Goal: Obtain resource: Download file/media

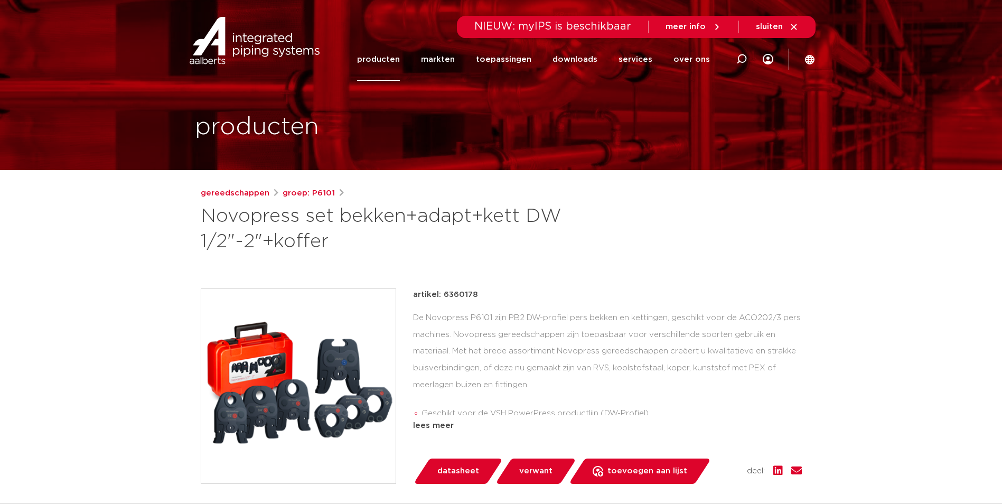
click at [545, 471] on span "verwant" at bounding box center [535, 471] width 33 height 17
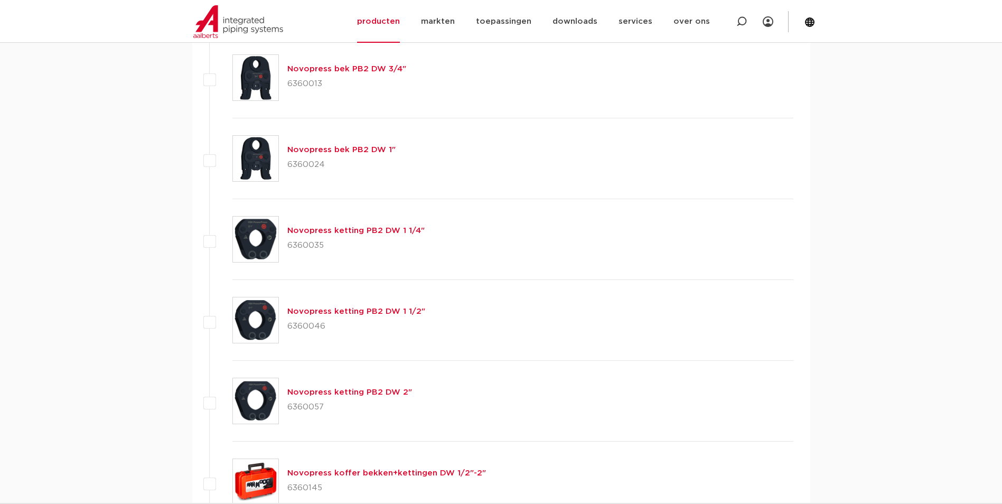
scroll to position [581, 0]
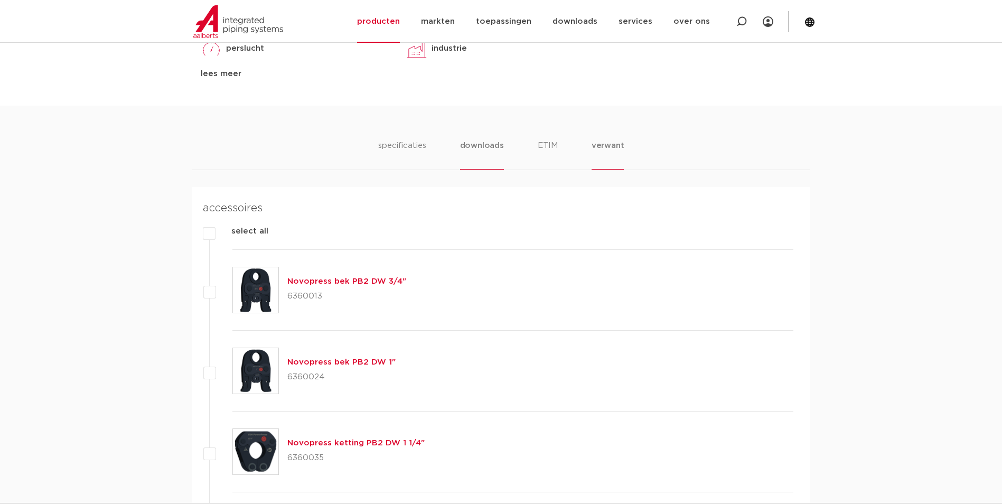
click at [487, 148] on li "downloads" at bounding box center [482, 154] width 44 height 30
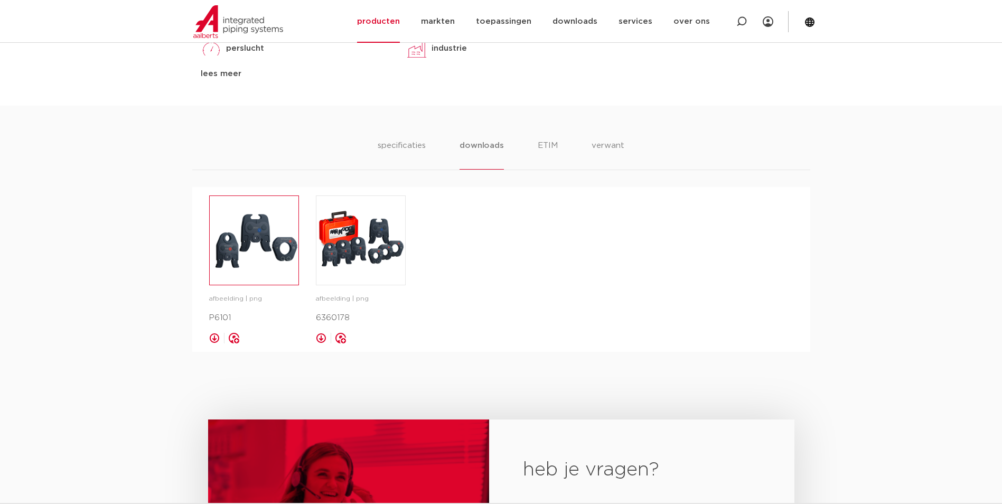
click at [270, 254] on img at bounding box center [254, 240] width 89 height 89
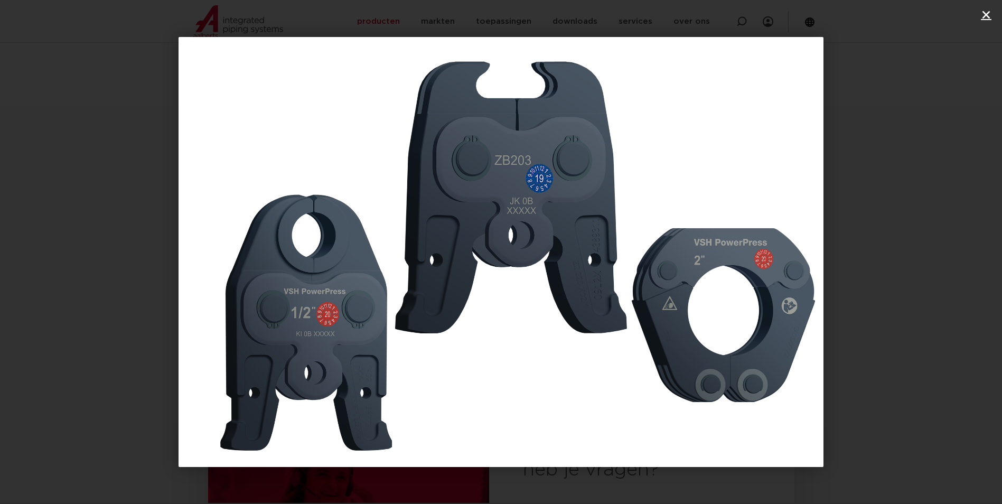
click at [989, 14] on icon "Sluiten (Esc)" at bounding box center [986, 15] width 11 height 11
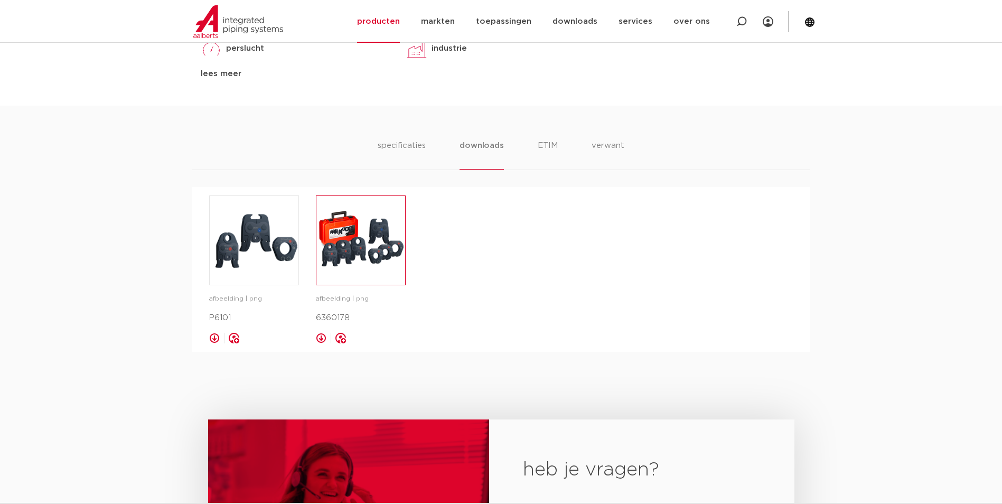
click at [338, 232] on img at bounding box center [360, 240] width 89 height 89
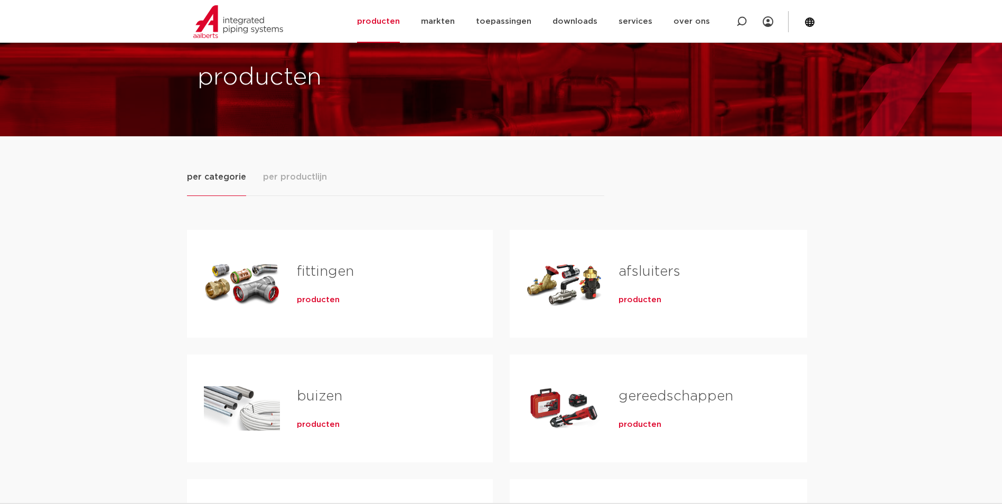
scroll to position [53, 0]
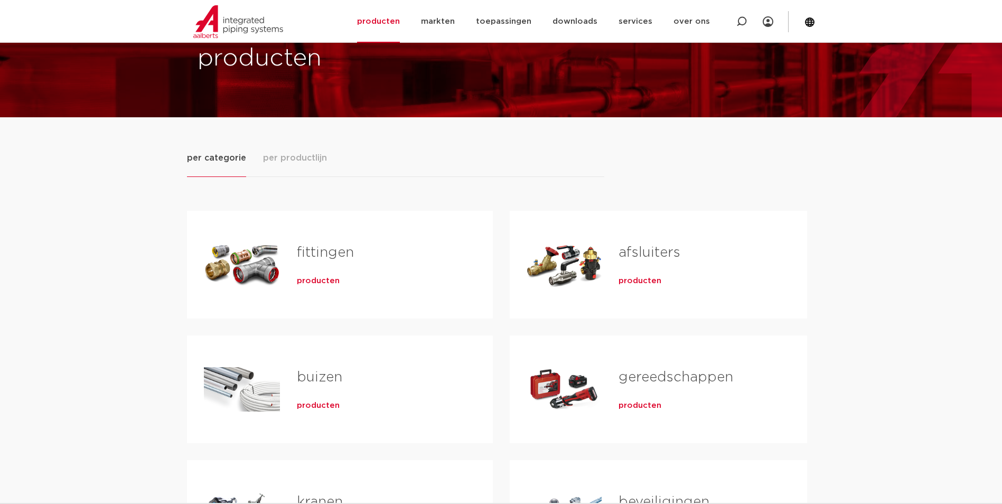
click at [646, 402] on span "producten" at bounding box center [640, 405] width 43 height 11
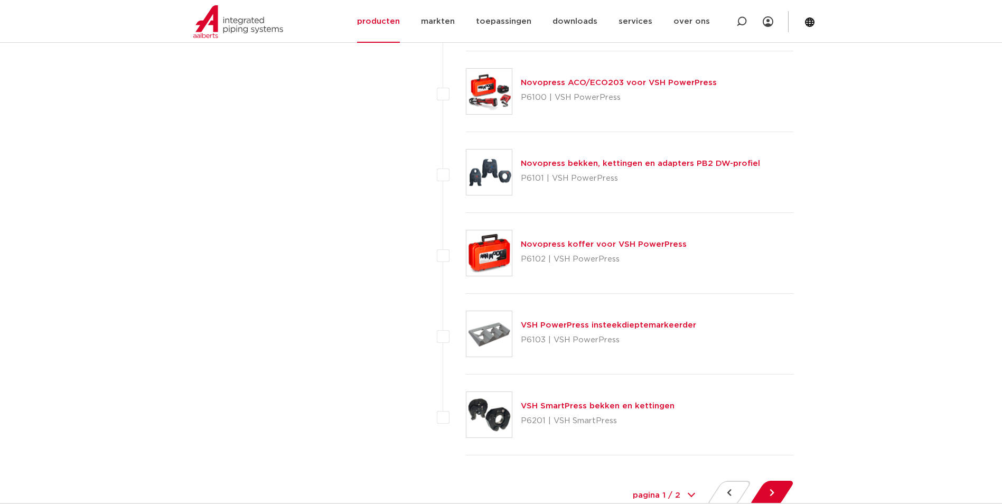
scroll to position [4648, 0]
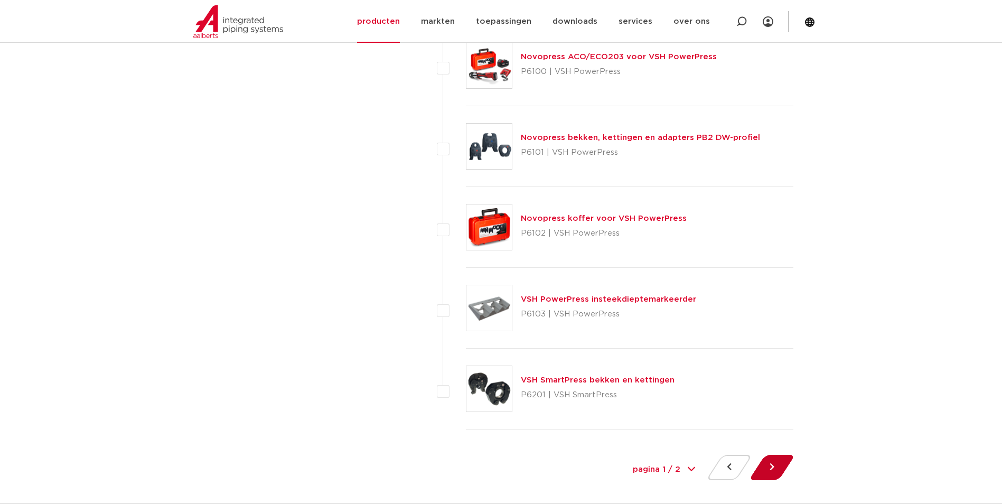
click at [776, 470] on button at bounding box center [772, 467] width 30 height 25
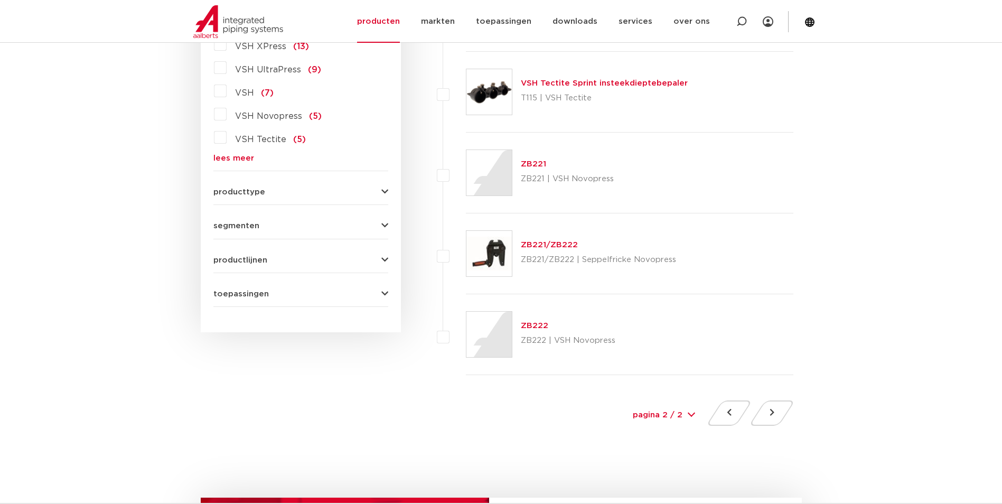
scroll to position [370, 0]
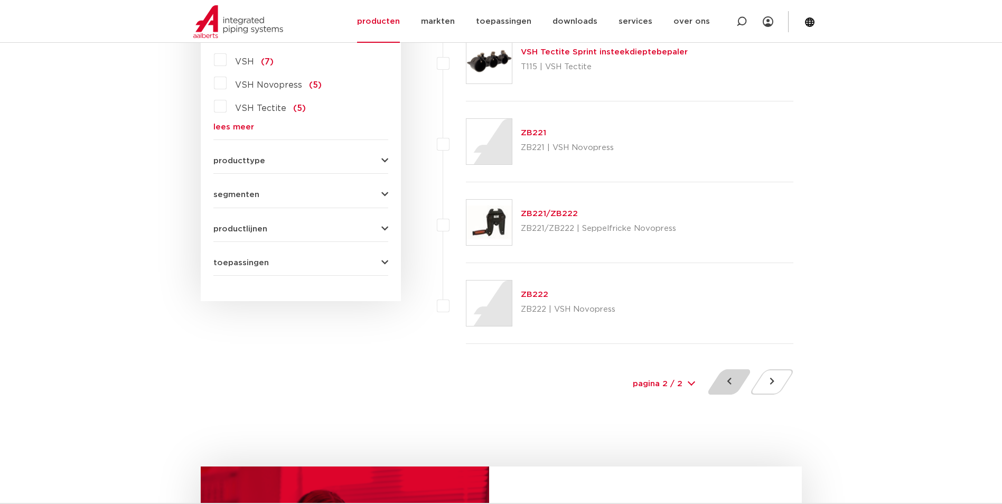
click at [735, 385] on button at bounding box center [729, 381] width 30 height 25
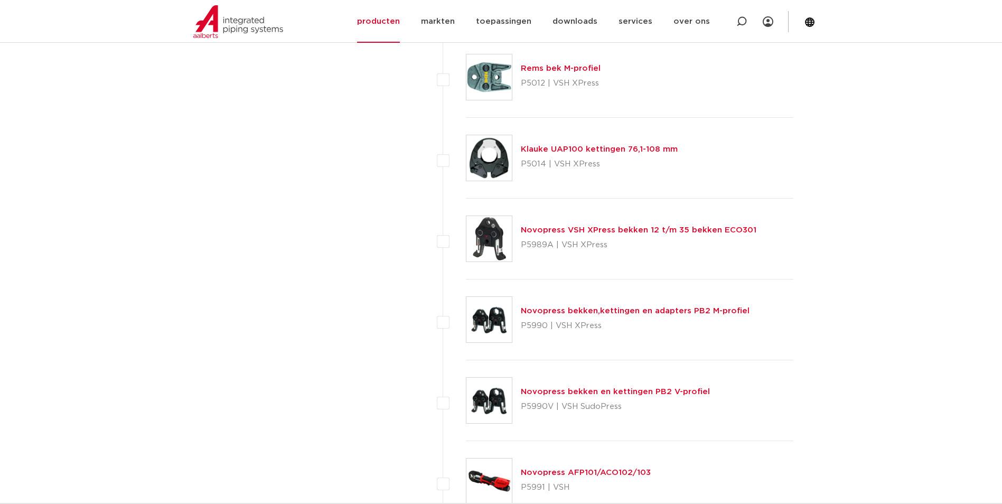
scroll to position [2958, 0]
